Goal: Complete application form

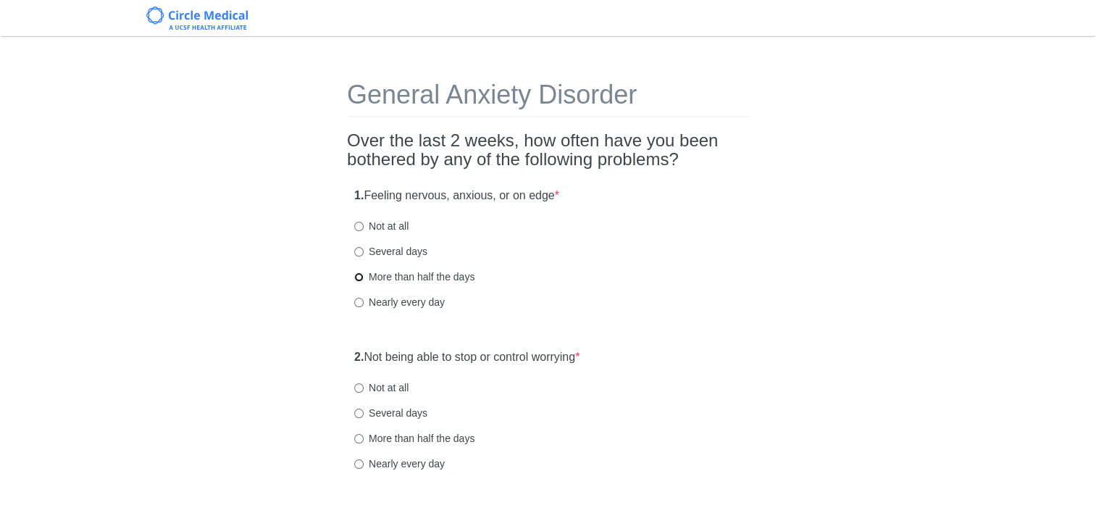
click at [359, 278] on input "More than half the days" at bounding box center [358, 276] width 9 height 9
radio input "true"
click at [358, 411] on input "Several days" at bounding box center [358, 413] width 9 height 9
radio input "true"
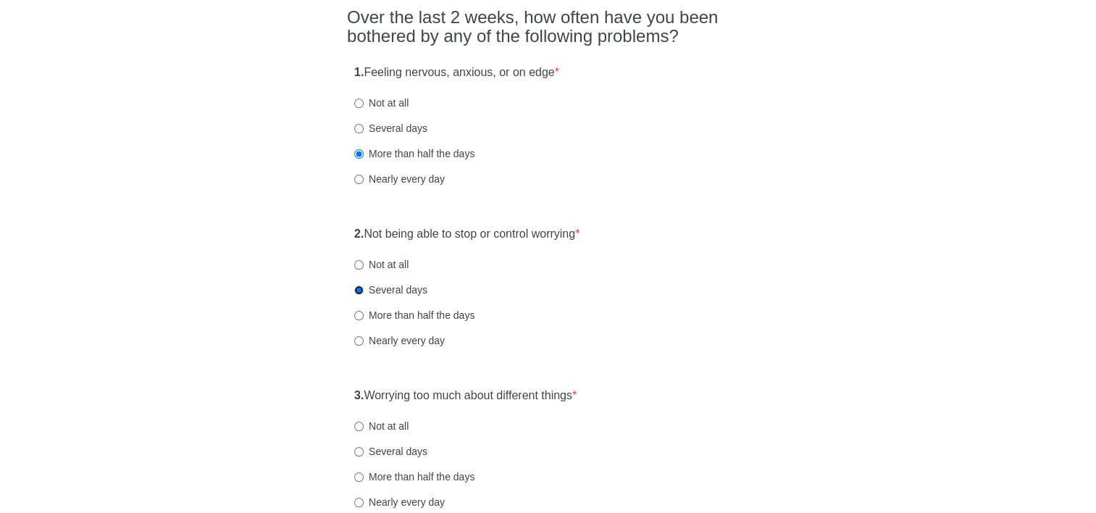
scroll to position [145, 0]
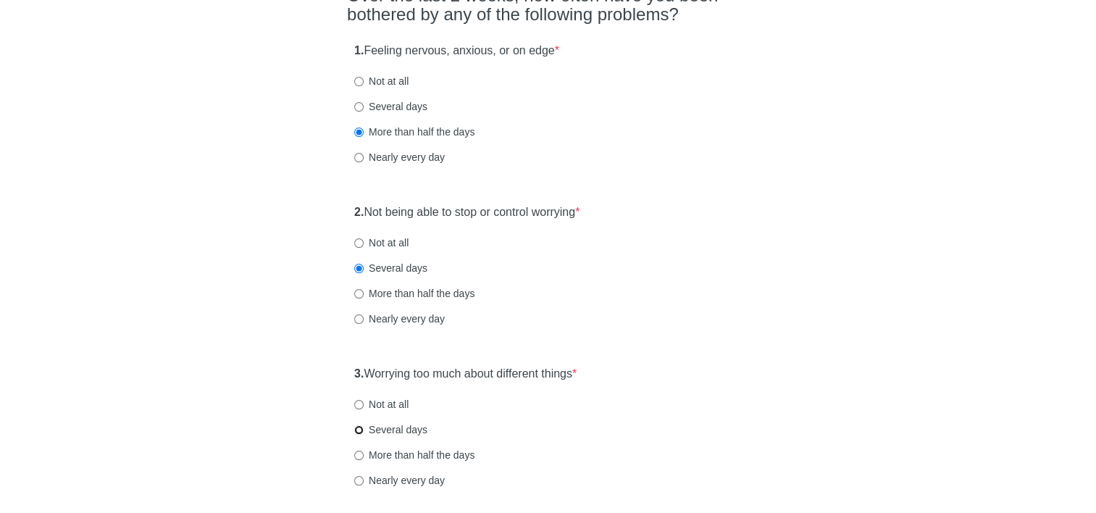
click at [359, 432] on input "Several days" at bounding box center [358, 429] width 9 height 9
radio input "true"
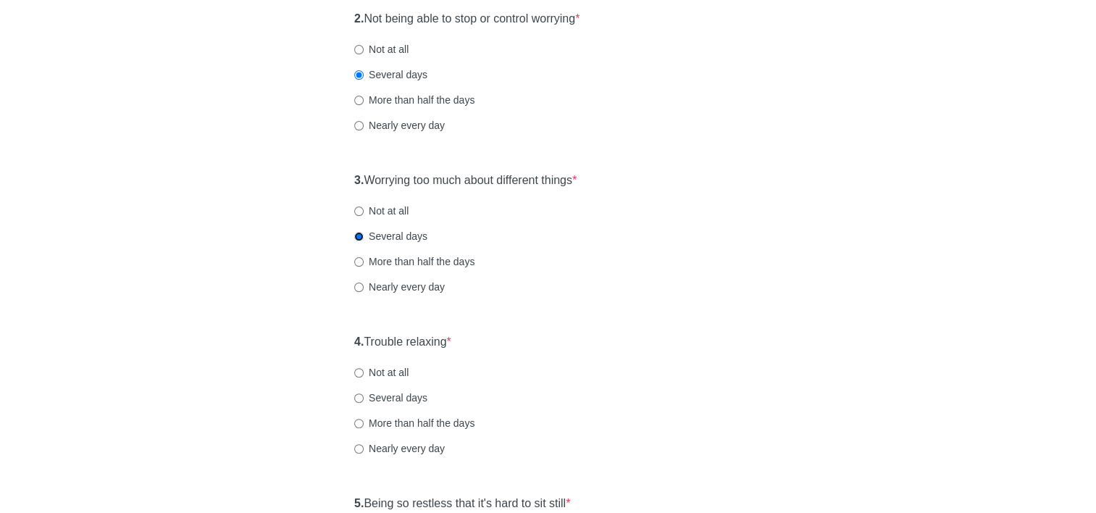
scroll to position [362, 0]
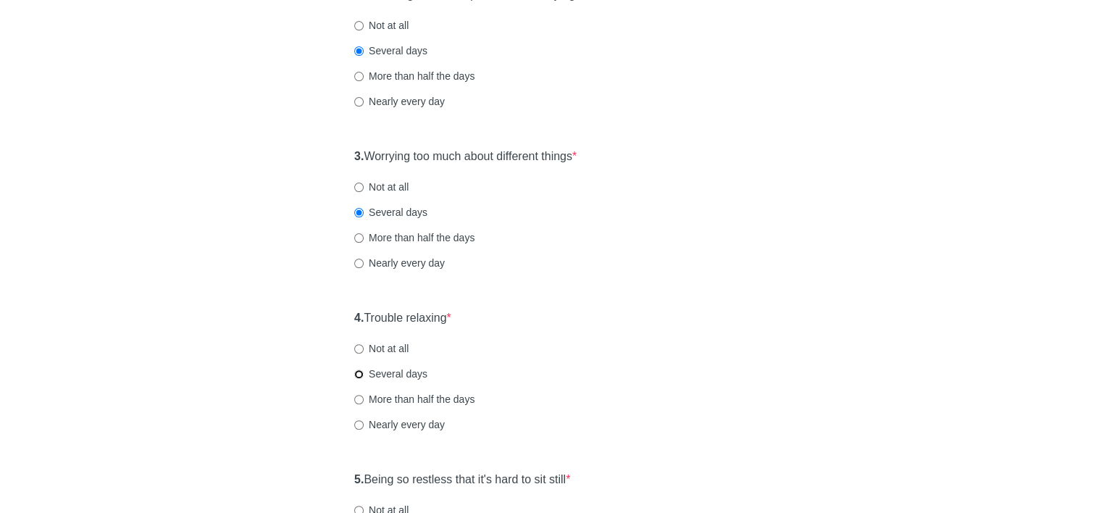
click at [360, 374] on input "Several days" at bounding box center [358, 374] width 9 height 9
radio input "true"
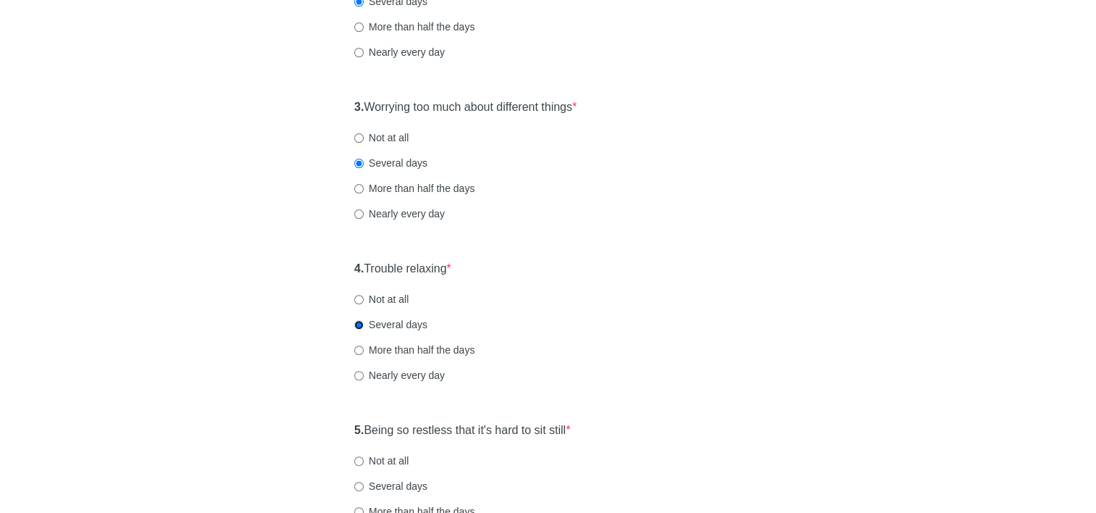
scroll to position [435, 0]
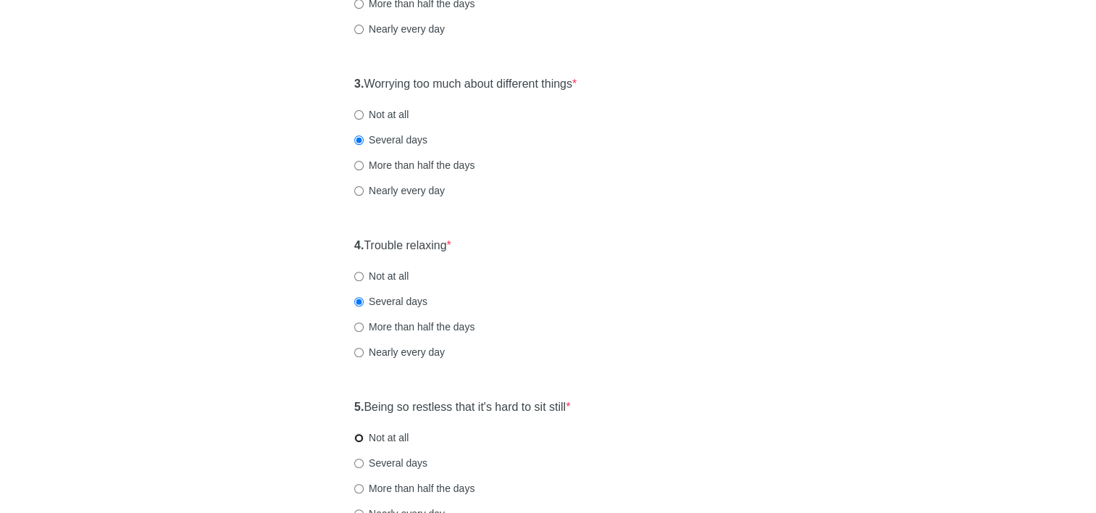
click at [358, 435] on input "Not at all" at bounding box center [358, 437] width 9 height 9
radio input "true"
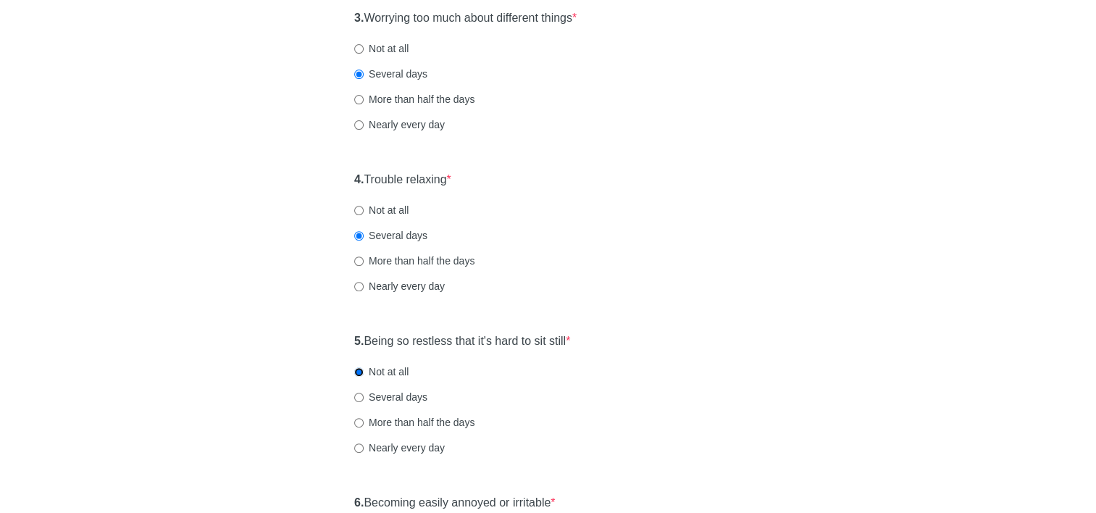
scroll to position [580, 0]
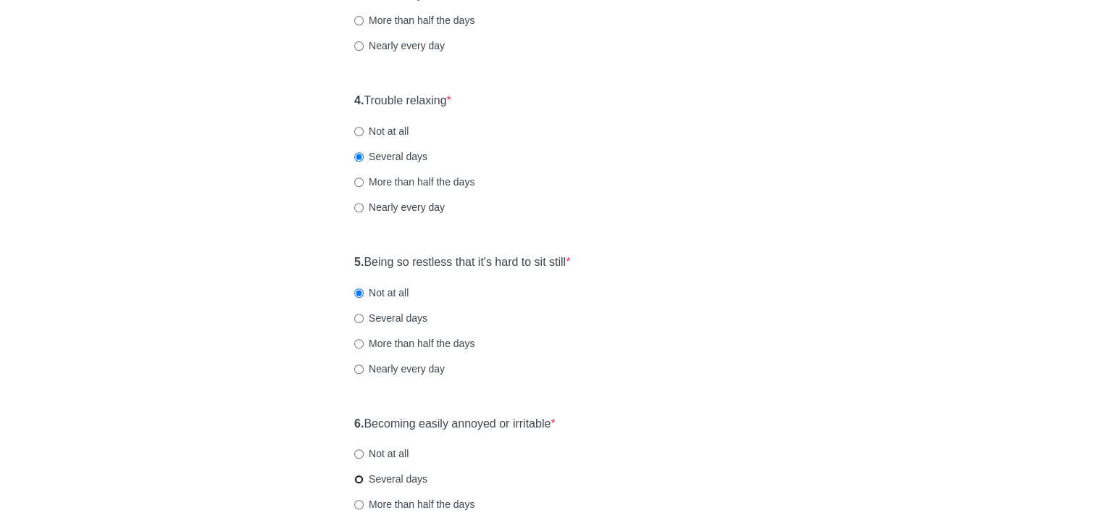
click at [357, 482] on input "Several days" at bounding box center [358, 479] width 9 height 9
radio input "true"
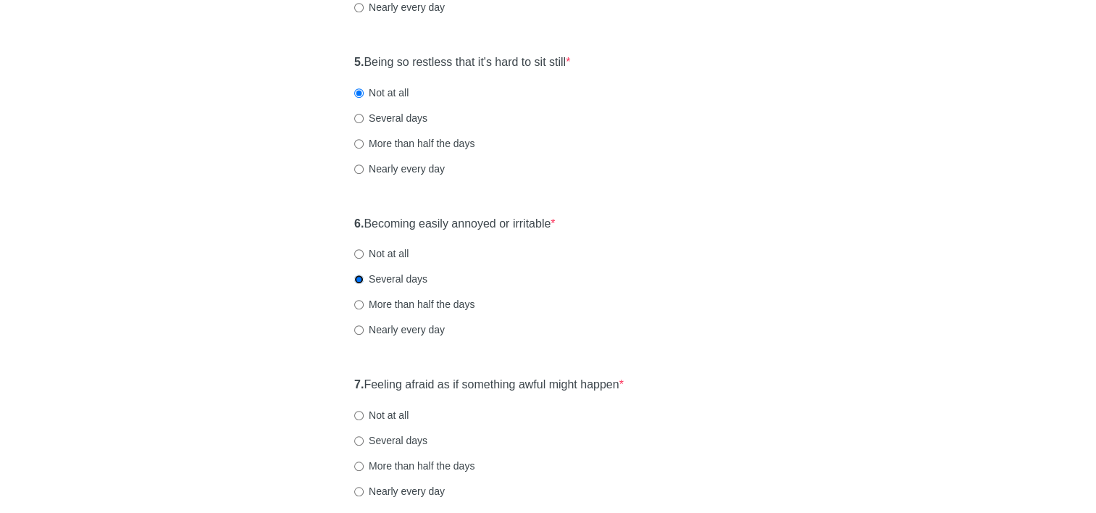
scroll to position [797, 0]
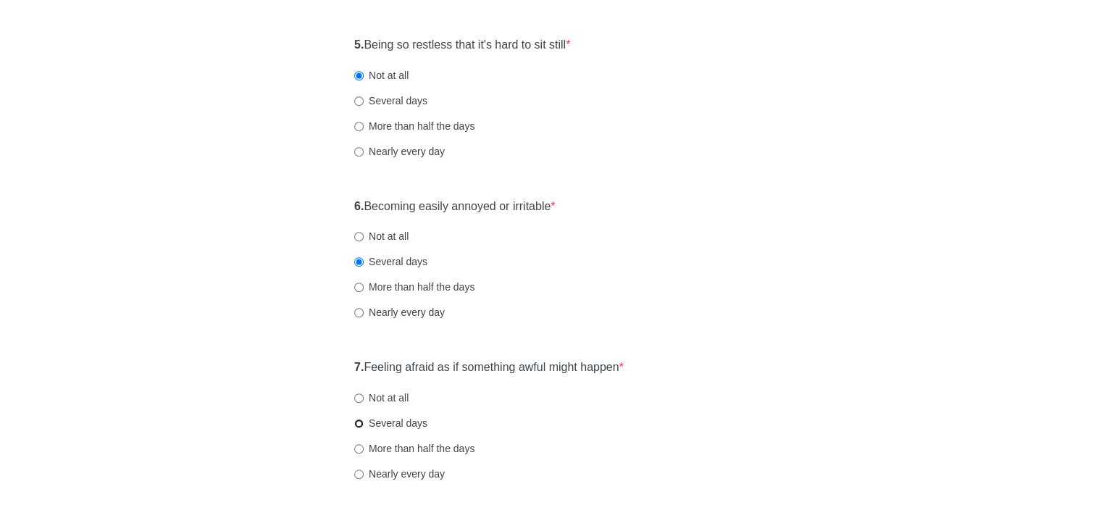
click at [359, 424] on input "Several days" at bounding box center [358, 423] width 9 height 9
radio input "true"
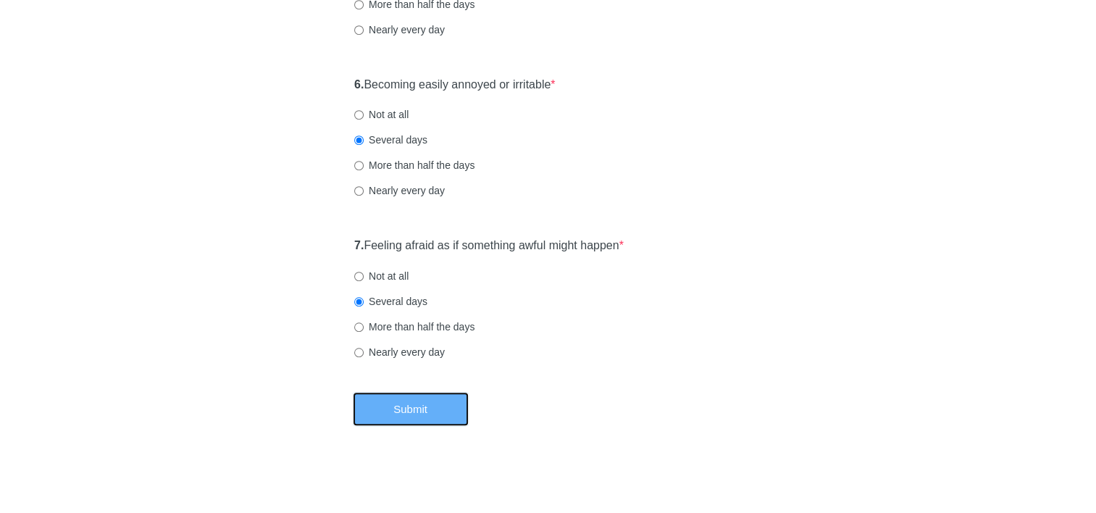
click at [412, 420] on button "Submit" at bounding box center [411, 409] width 116 height 34
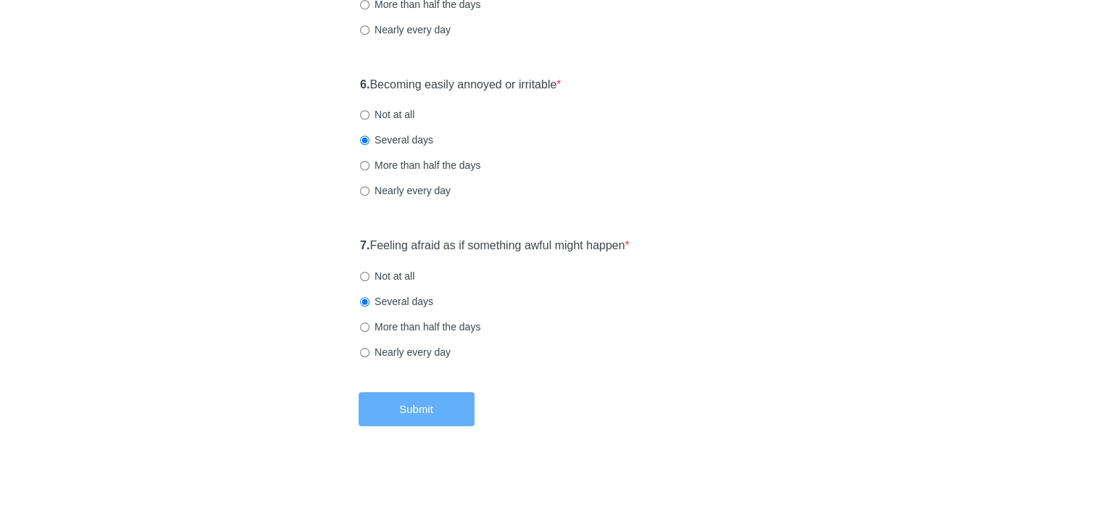
scroll to position [0, 0]
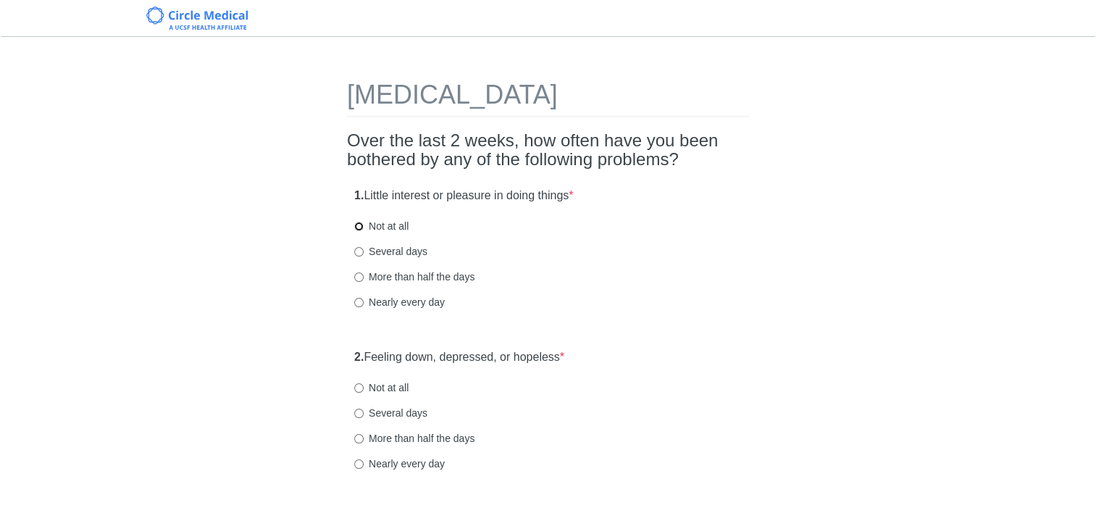
click at [359, 225] on input "Not at all" at bounding box center [358, 226] width 9 height 9
radio input "true"
click at [357, 386] on input "Not at all" at bounding box center [358, 387] width 9 height 9
radio input "true"
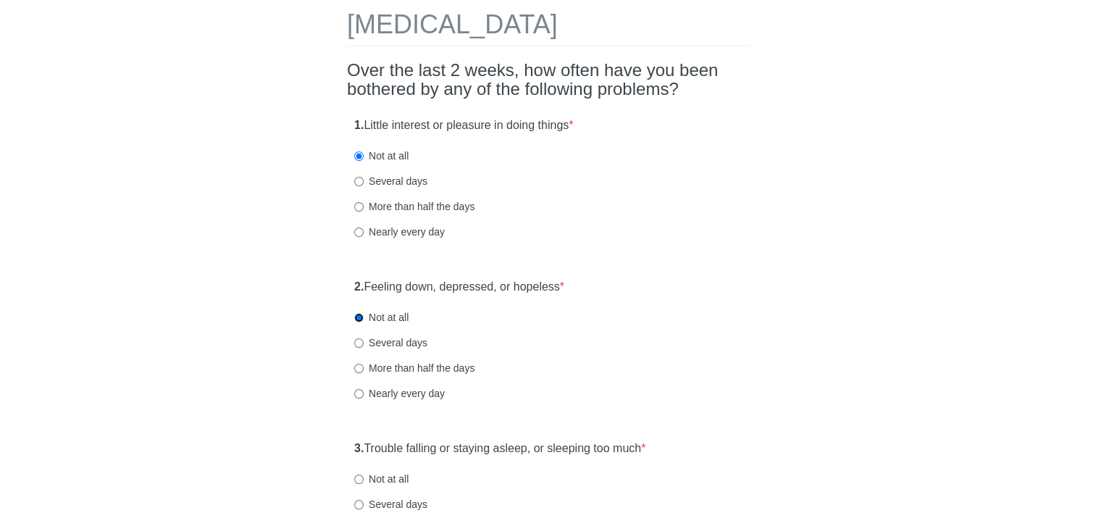
scroll to position [145, 0]
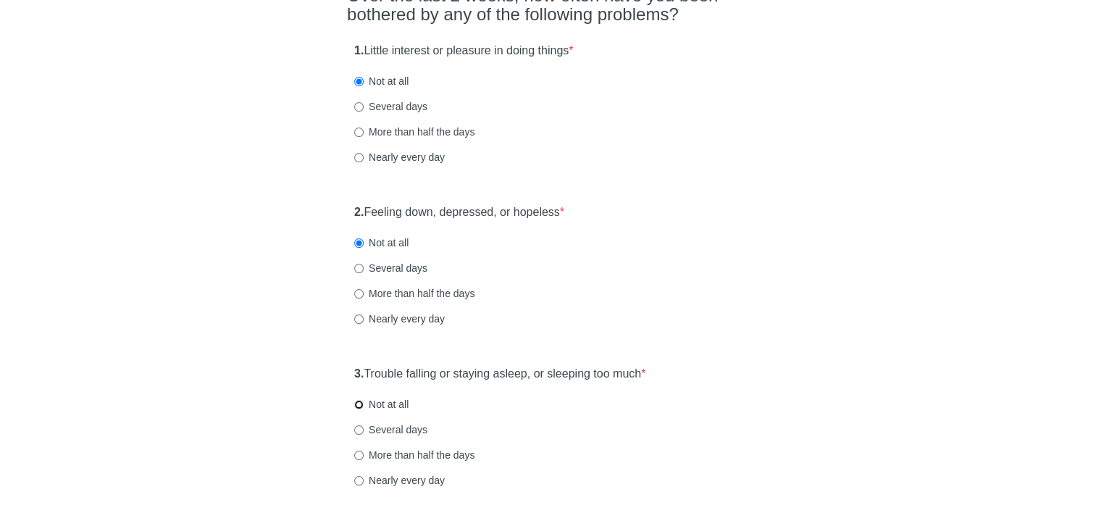
click at [361, 408] on input "Not at all" at bounding box center [358, 404] width 9 height 9
radio input "true"
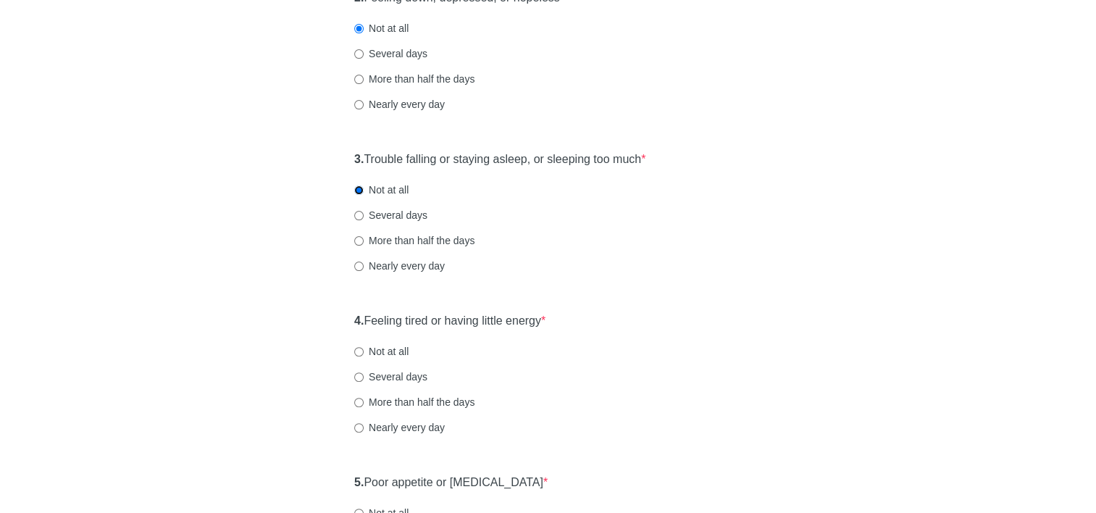
scroll to position [362, 0]
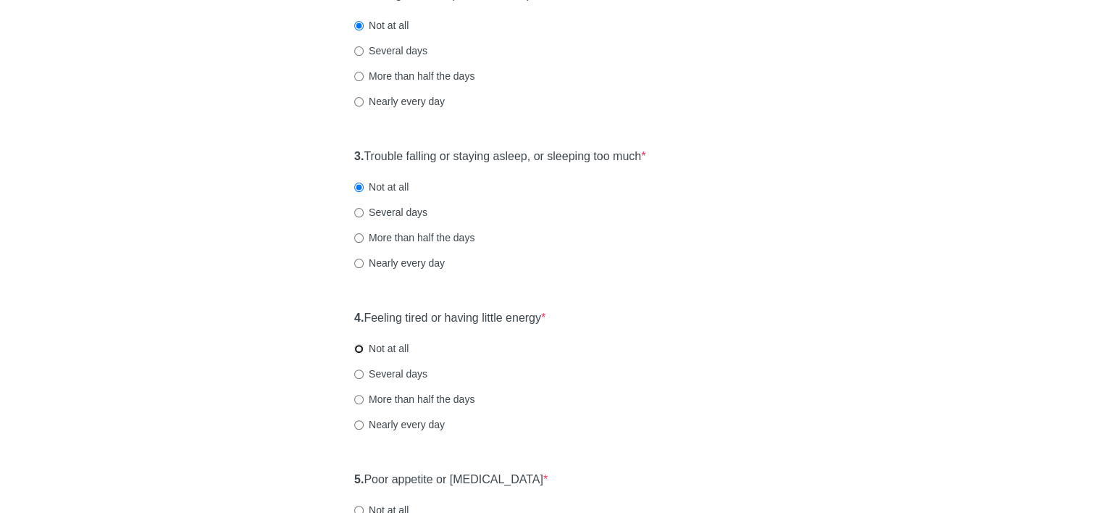
click at [360, 348] on input "Not at all" at bounding box center [358, 348] width 9 height 9
radio input "true"
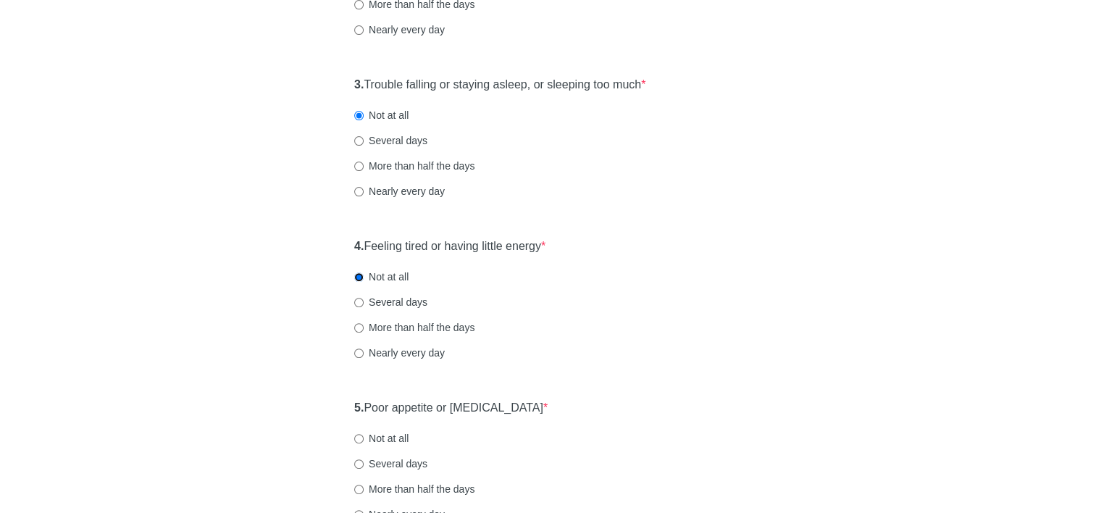
scroll to position [435, 0]
click at [359, 438] on input "Not at all" at bounding box center [358, 437] width 9 height 9
radio input "true"
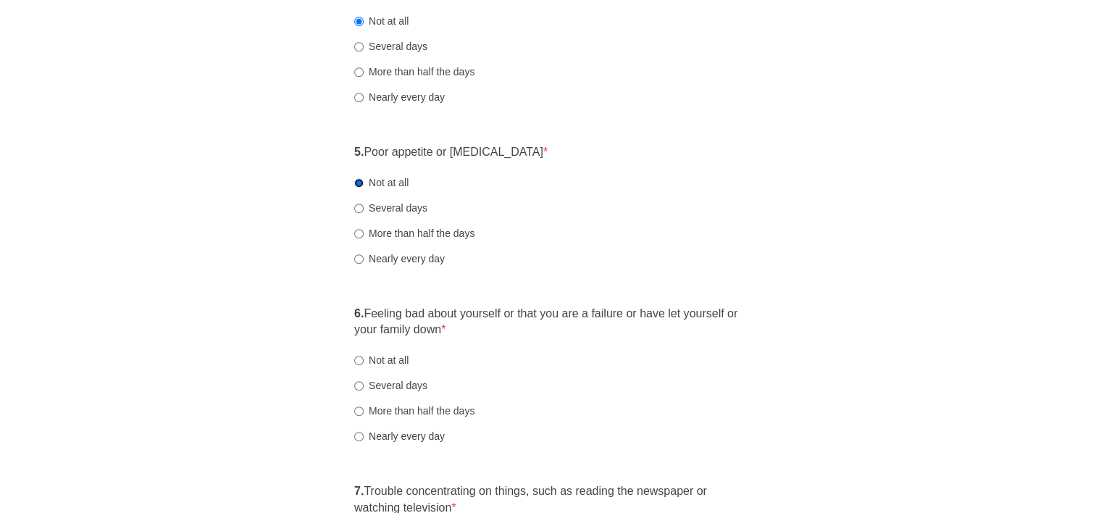
scroll to position [725, 0]
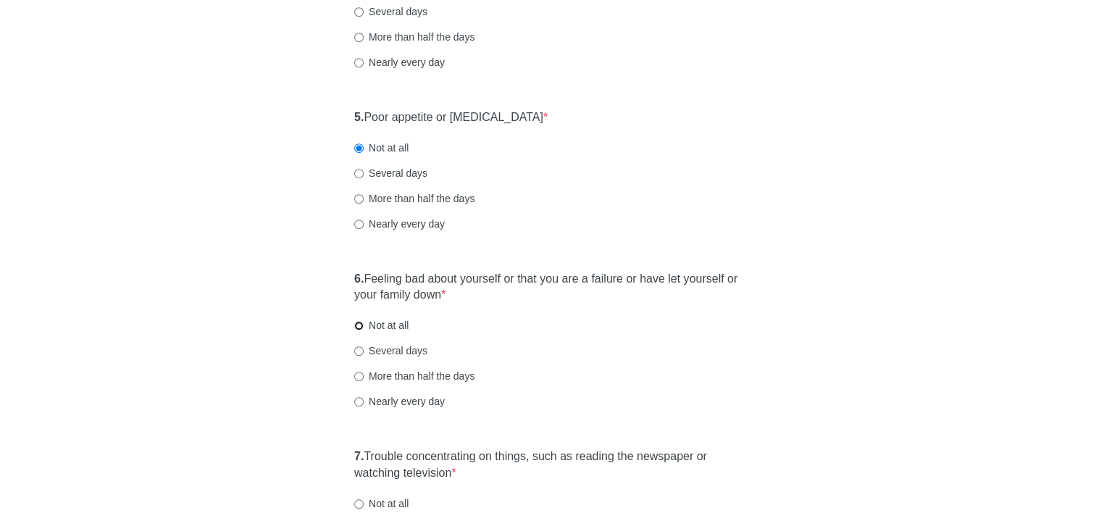
click at [361, 328] on input "Not at all" at bounding box center [358, 325] width 9 height 9
radio input "true"
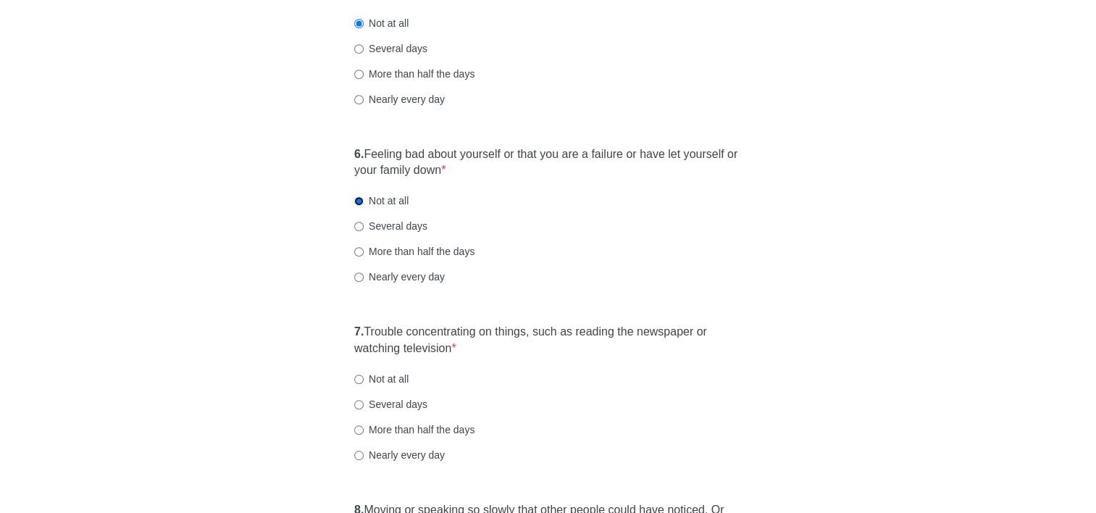
scroll to position [870, 0]
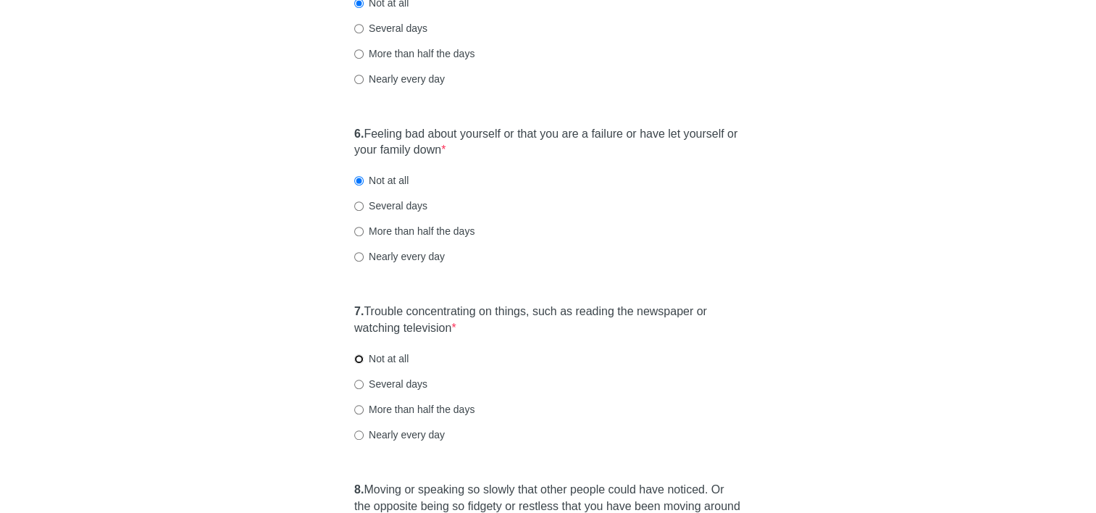
click at [357, 359] on input "Not at all" at bounding box center [358, 358] width 9 height 9
radio input "true"
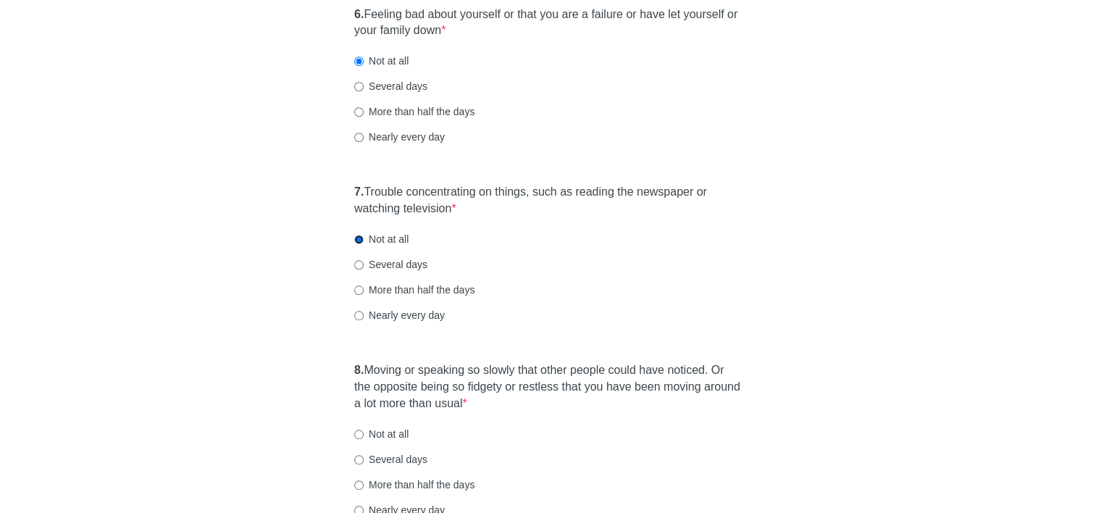
scroll to position [1087, 0]
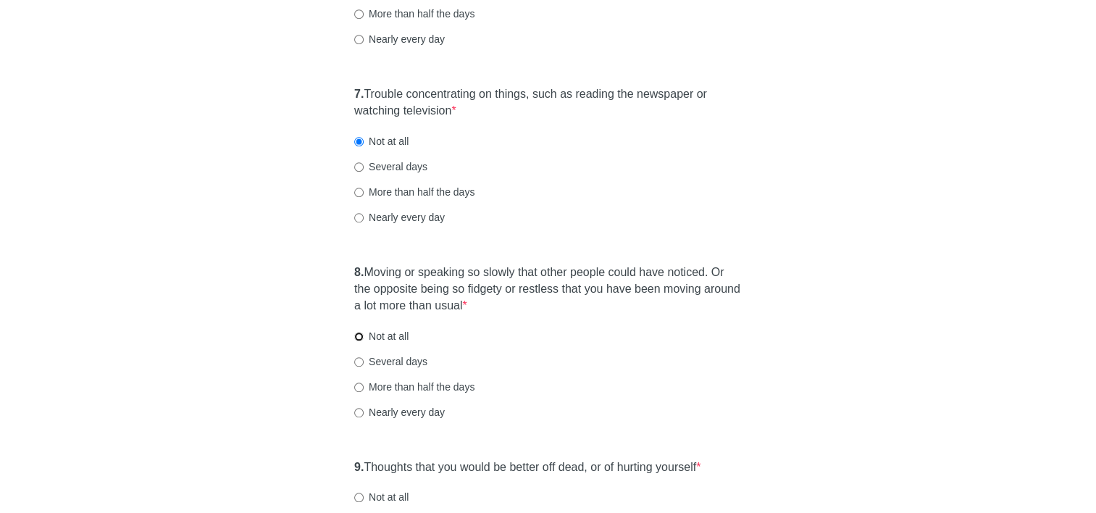
click at [357, 336] on input "Not at all" at bounding box center [358, 336] width 9 height 9
radio input "true"
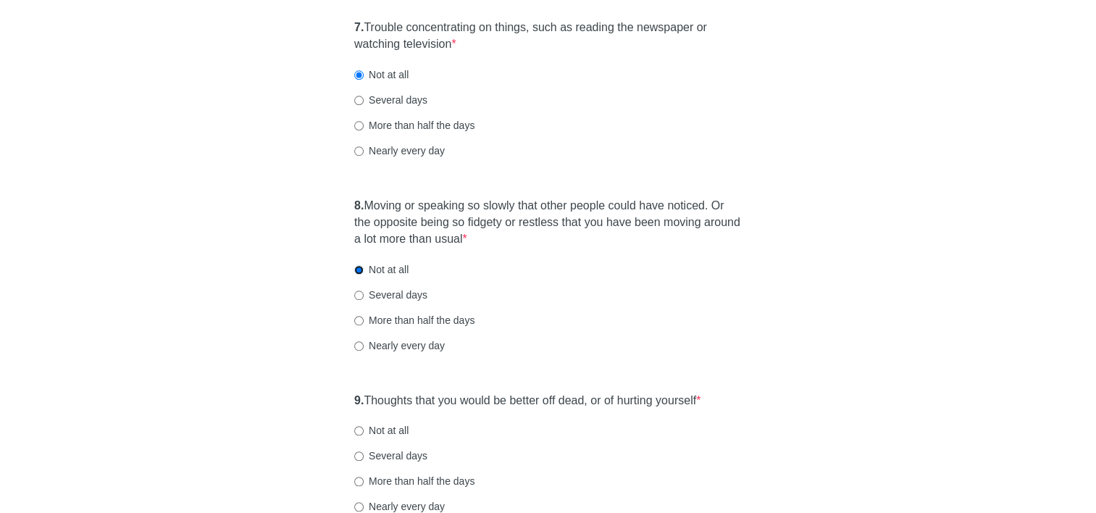
scroll to position [1232, 0]
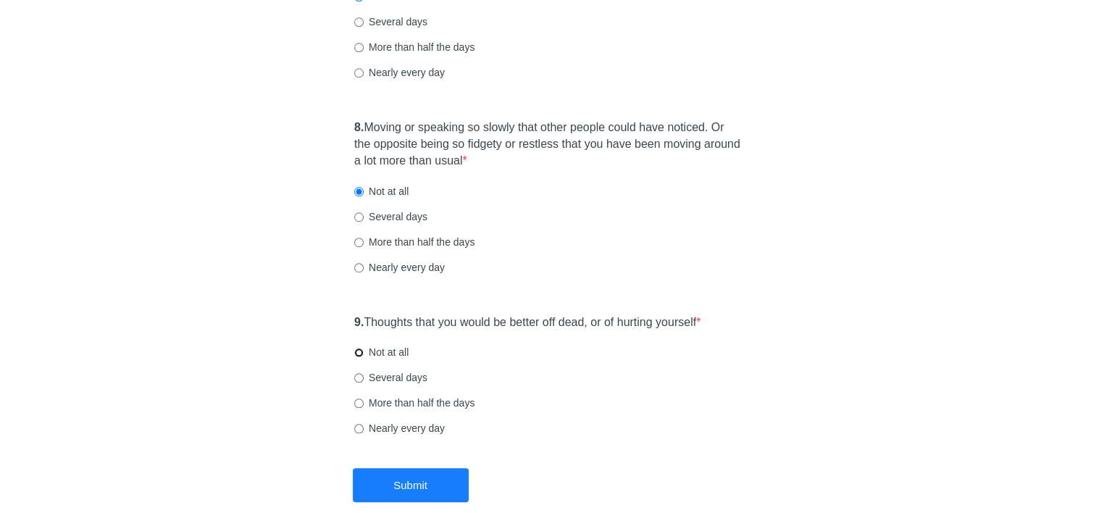
click at [359, 350] on input "Not at all" at bounding box center [358, 352] width 9 height 9
radio input "true"
click at [392, 478] on button "Submit" at bounding box center [411, 485] width 116 height 34
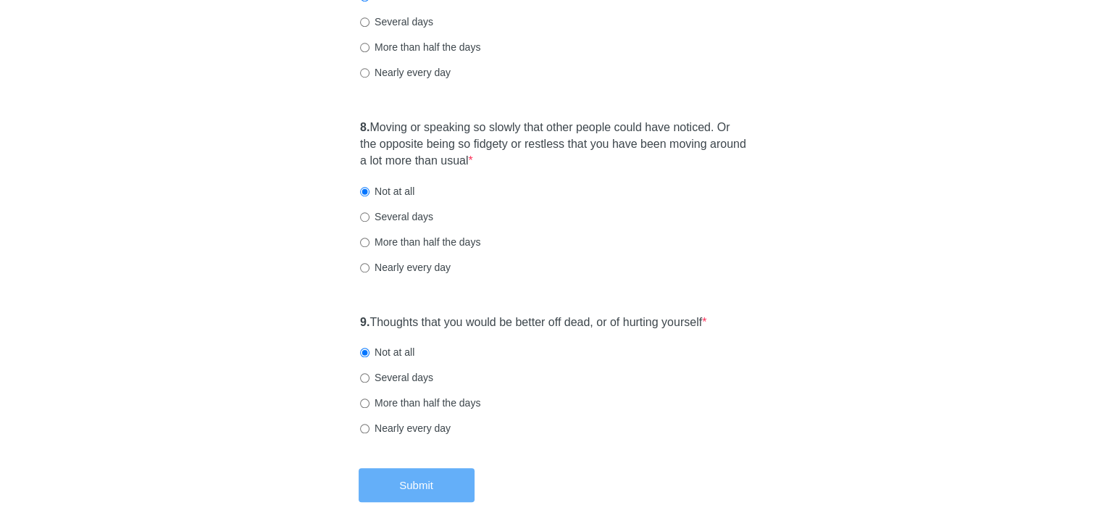
scroll to position [0, 0]
